Goal: Communication & Community: Answer question/provide support

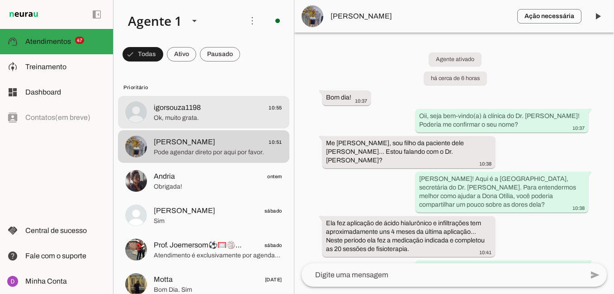
click at [223, 122] on div at bounding box center [218, 112] width 128 height 22
